Goal: Task Accomplishment & Management: Manage account settings

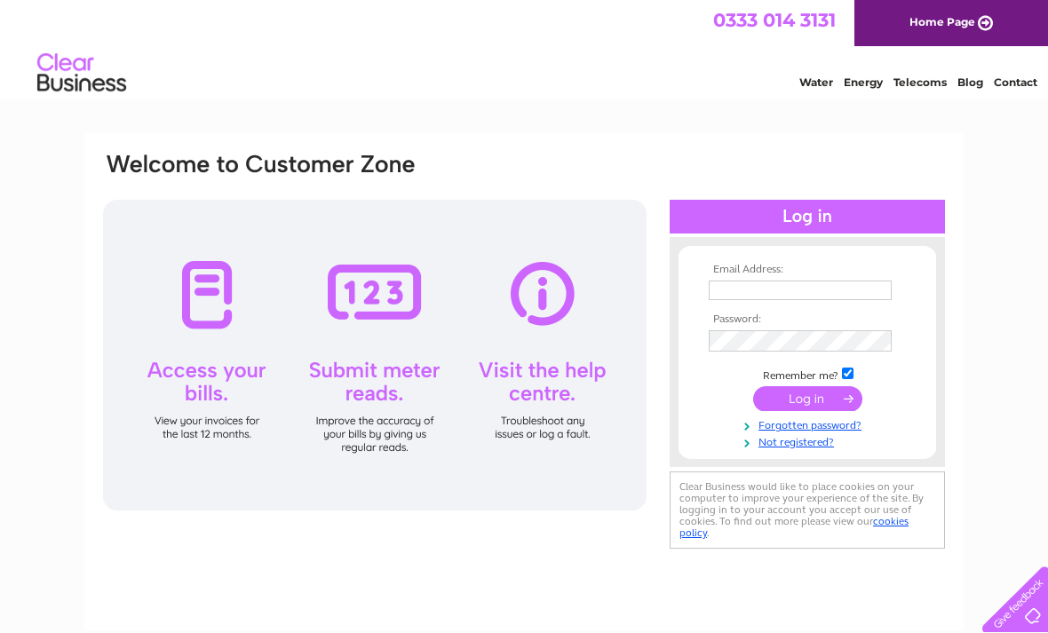
click at [768, 294] on input "text" at bounding box center [800, 291] width 183 height 20
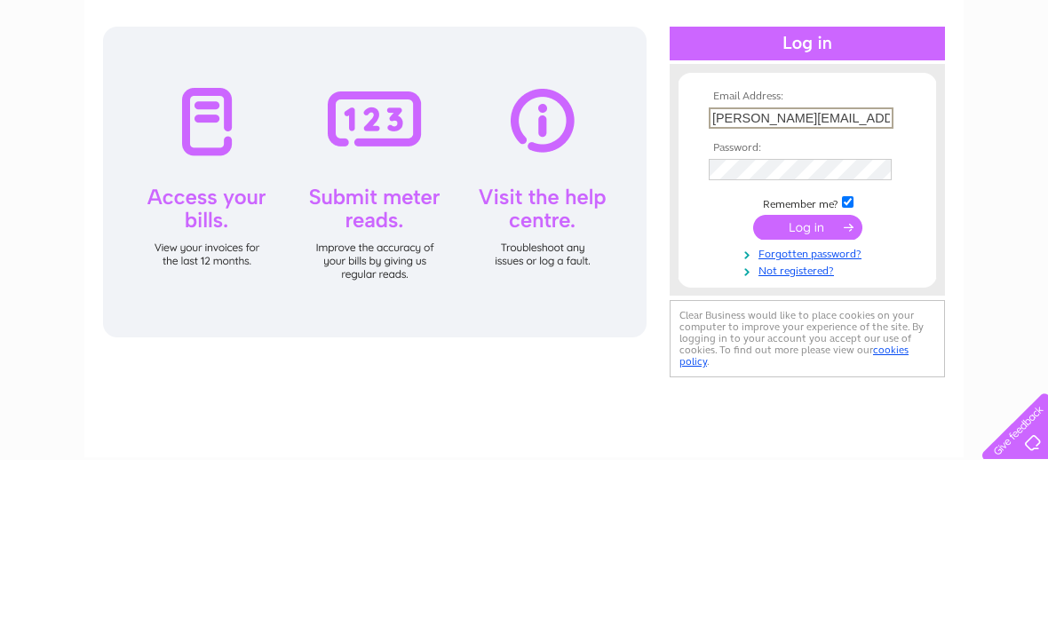
type input "[PERSON_NAME][EMAIL_ADDRESS][DOMAIN_NAME]"
click at [799, 388] on input "submit" at bounding box center [807, 400] width 109 height 25
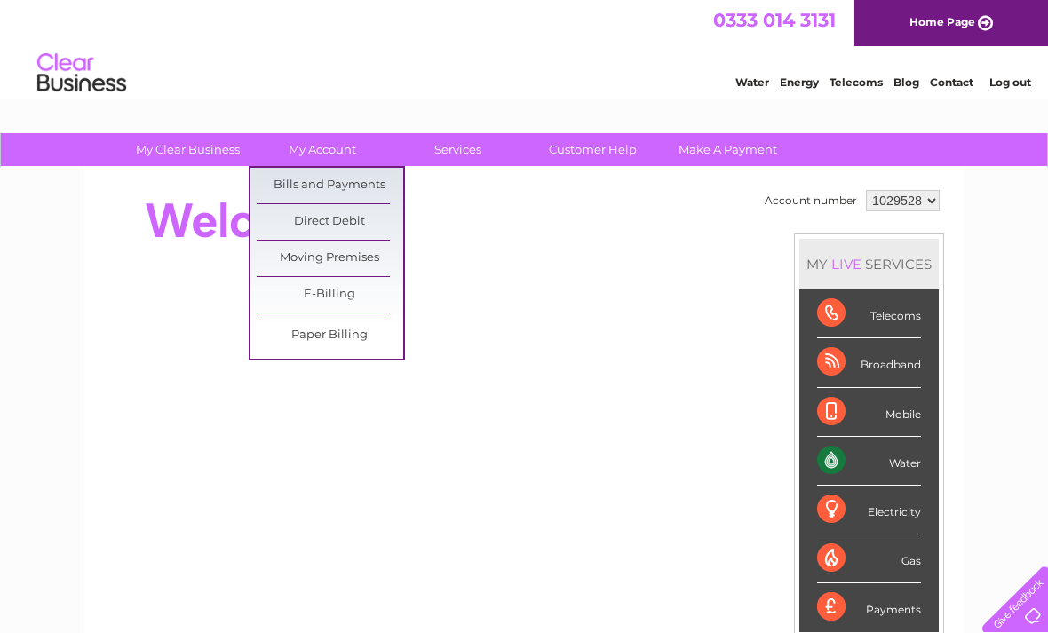
click at [292, 182] on link "Bills and Payments" at bounding box center [330, 186] width 147 height 36
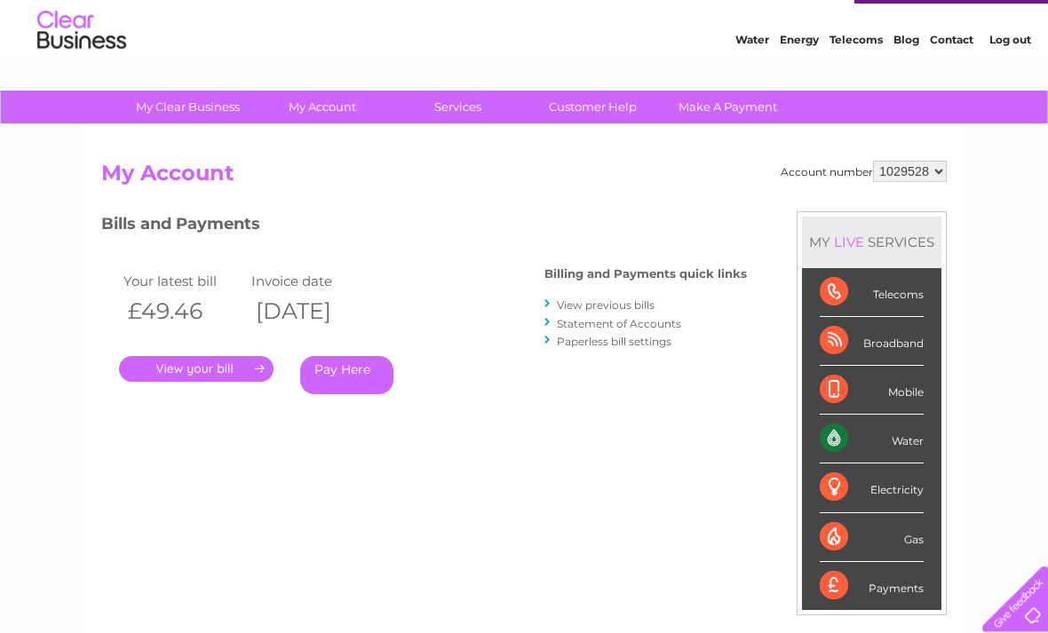
scroll to position [43, 0]
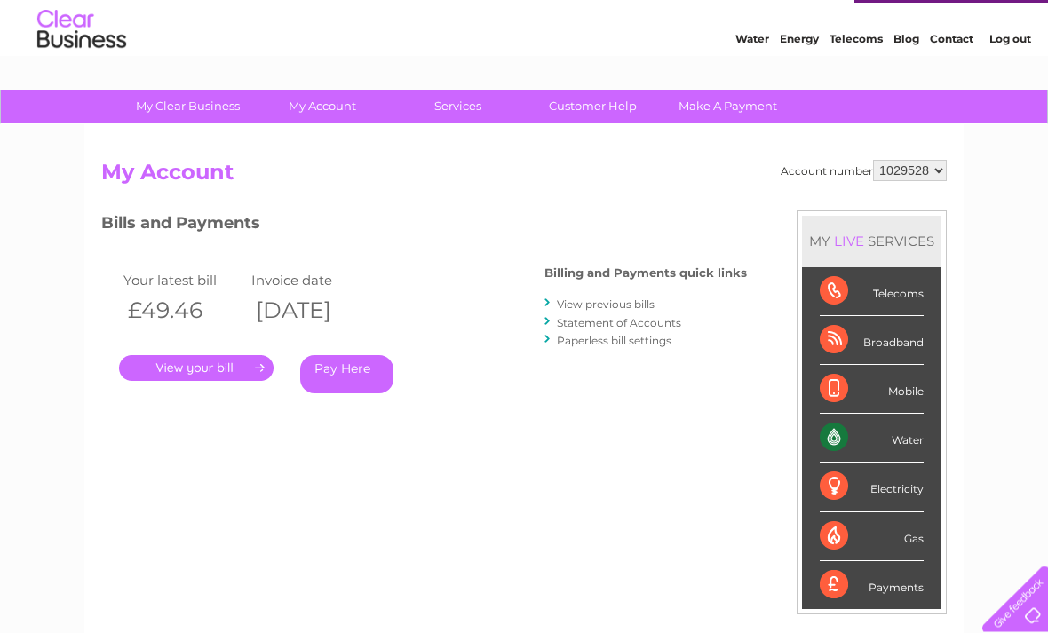
click at [580, 299] on link "View previous bills" at bounding box center [606, 304] width 98 height 13
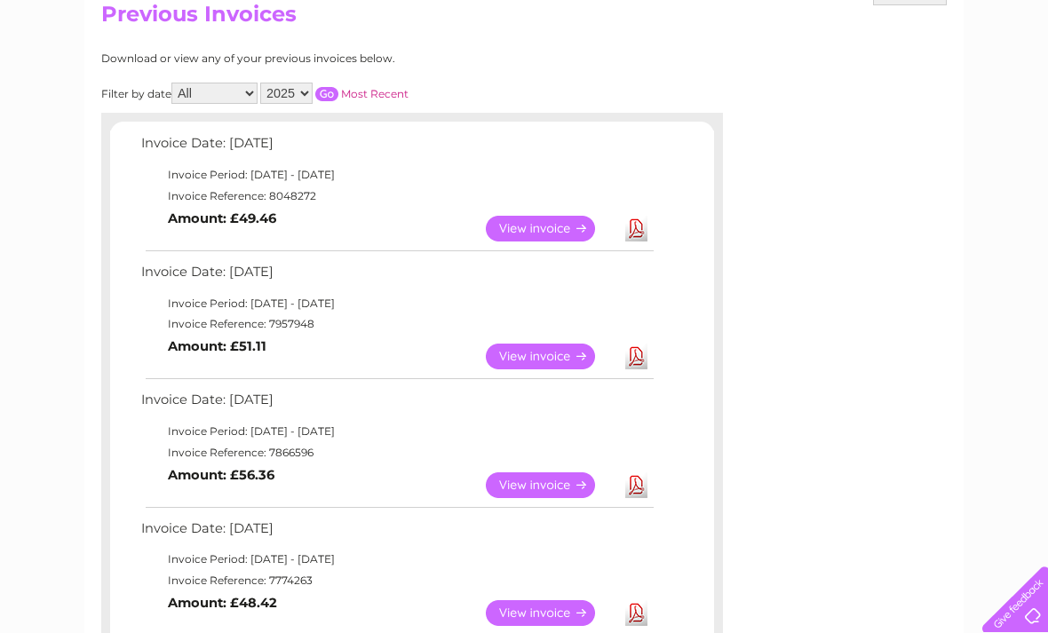
scroll to position [209, 0]
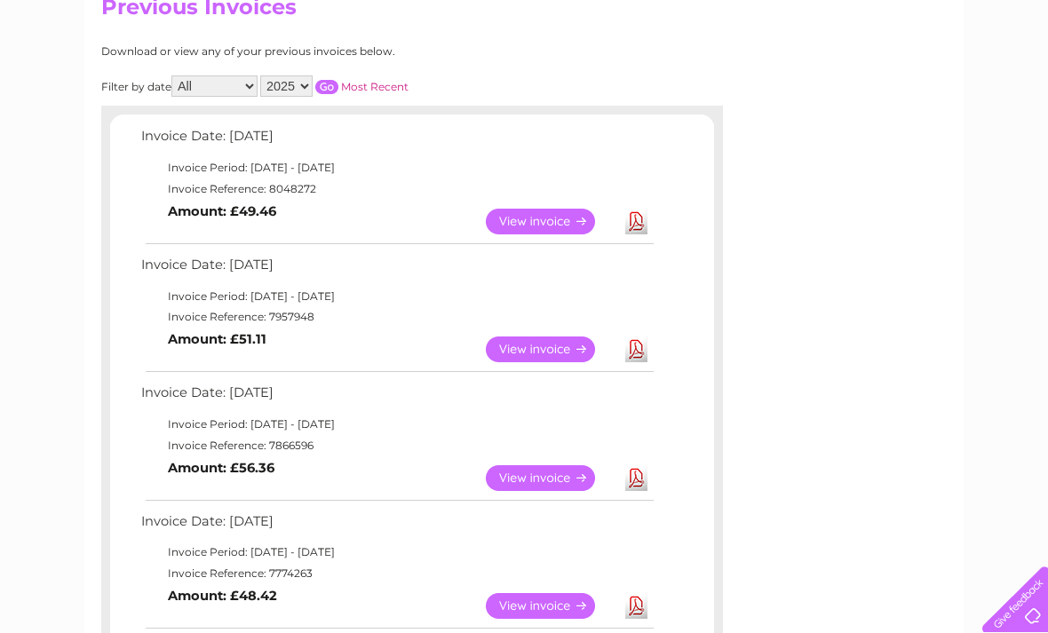
click at [520, 351] on link "View" at bounding box center [551, 350] width 131 height 26
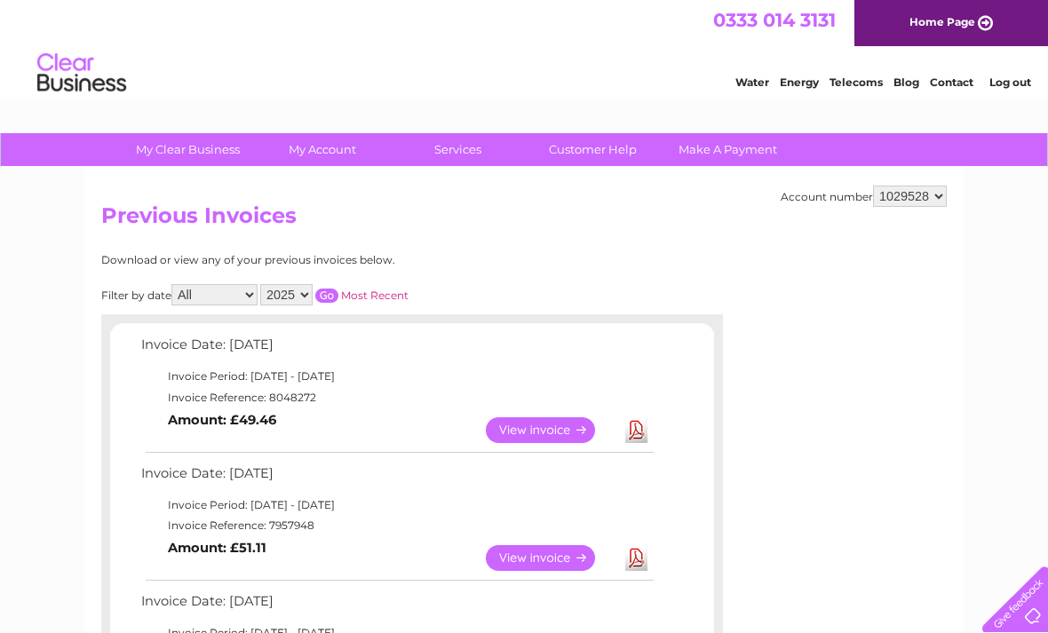
scroll to position [265, 0]
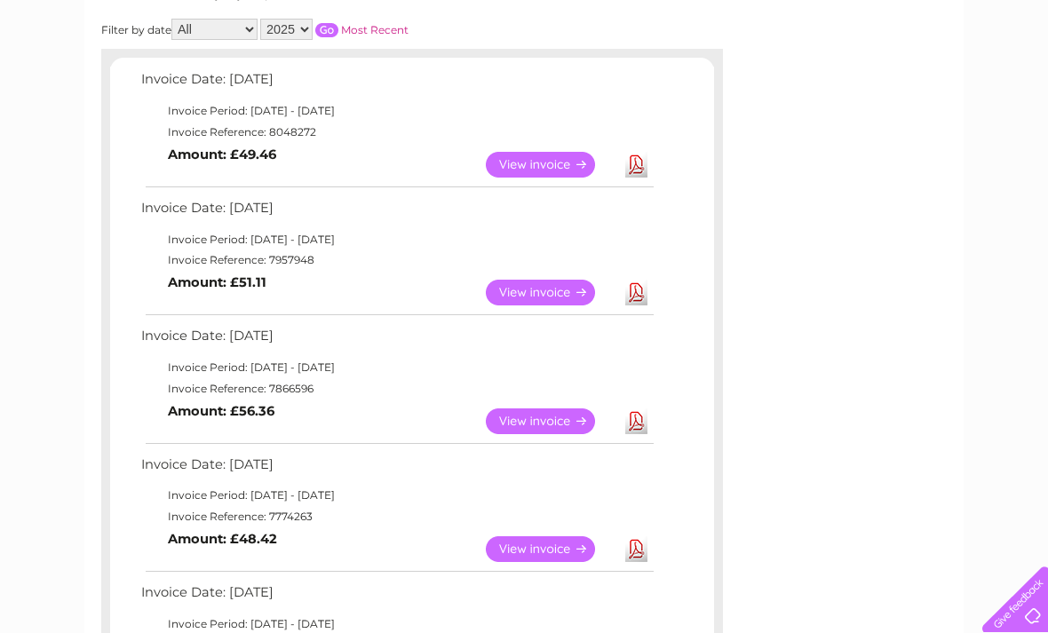
click at [544, 166] on link "View" at bounding box center [551, 165] width 131 height 26
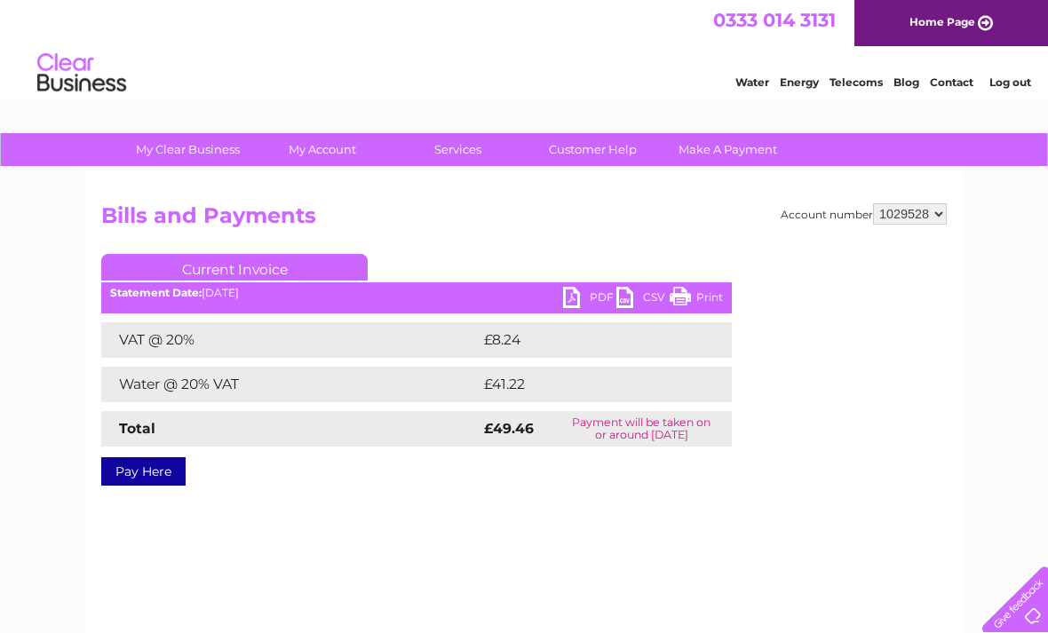
click at [998, 88] on link "Log out" at bounding box center [1010, 81] width 42 height 13
